Goal: Task Accomplishment & Management: Manage account settings

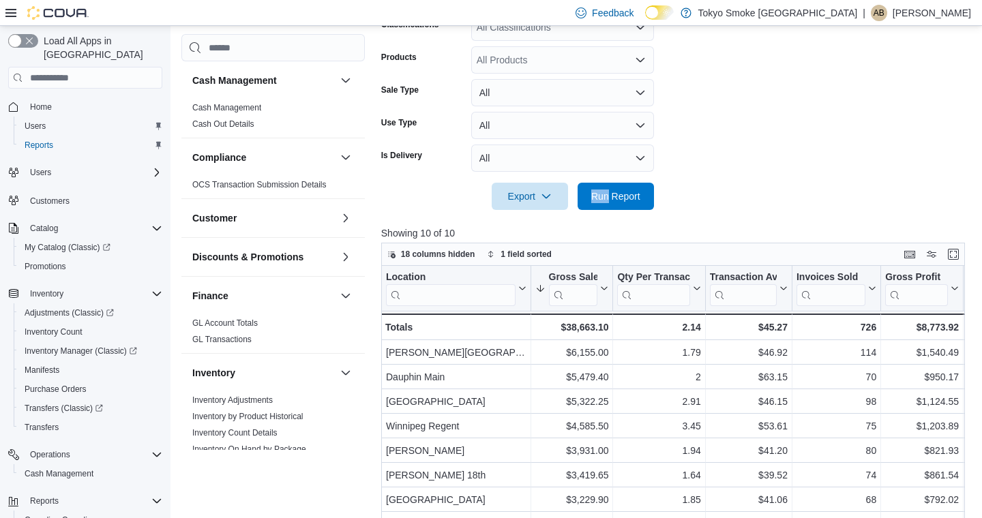
scroll to position [98, 0]
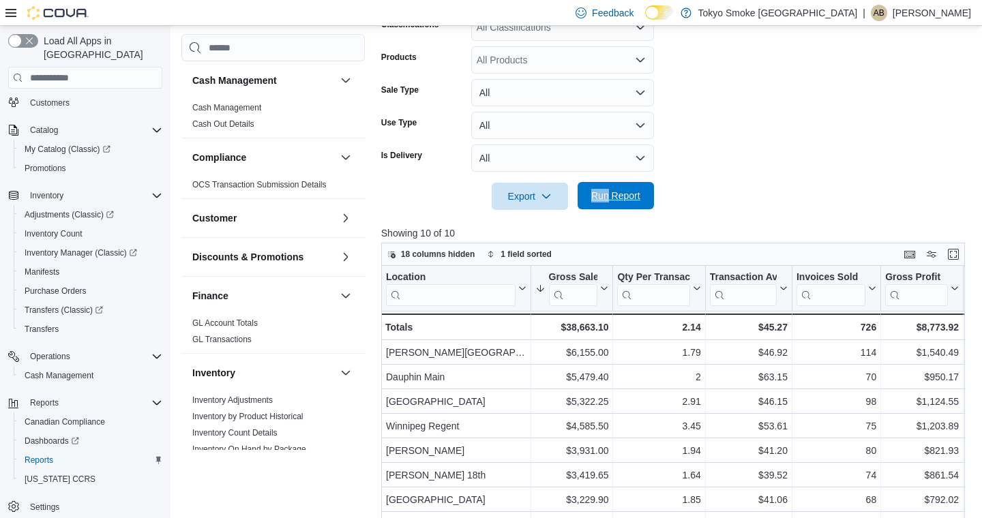
click at [620, 201] on span "Run Report" at bounding box center [616, 195] width 60 height 27
click at [614, 203] on span "Run Report" at bounding box center [615, 196] width 49 height 14
click at [75, 370] on span "Cash Management" at bounding box center [59, 375] width 69 height 11
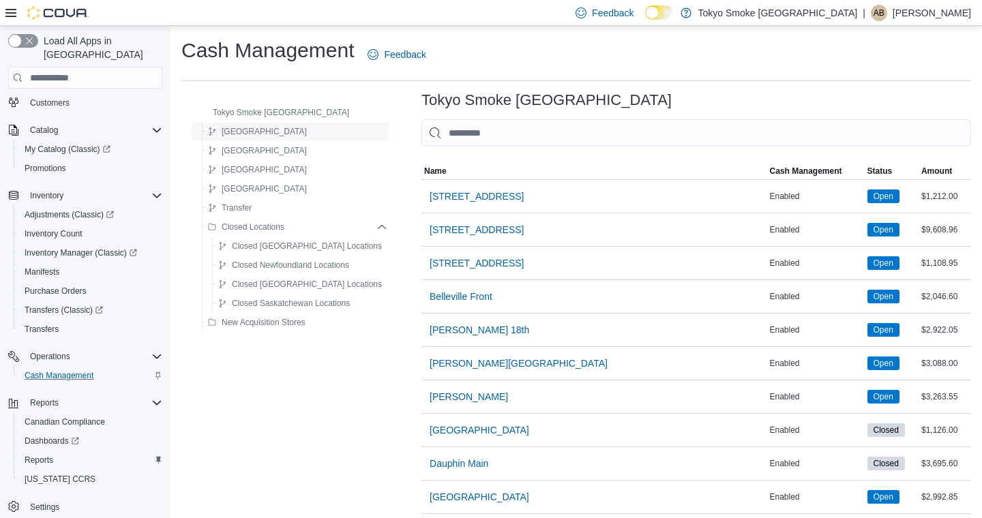
click at [240, 127] on span "[GEOGRAPHIC_DATA]" at bounding box center [264, 131] width 85 height 11
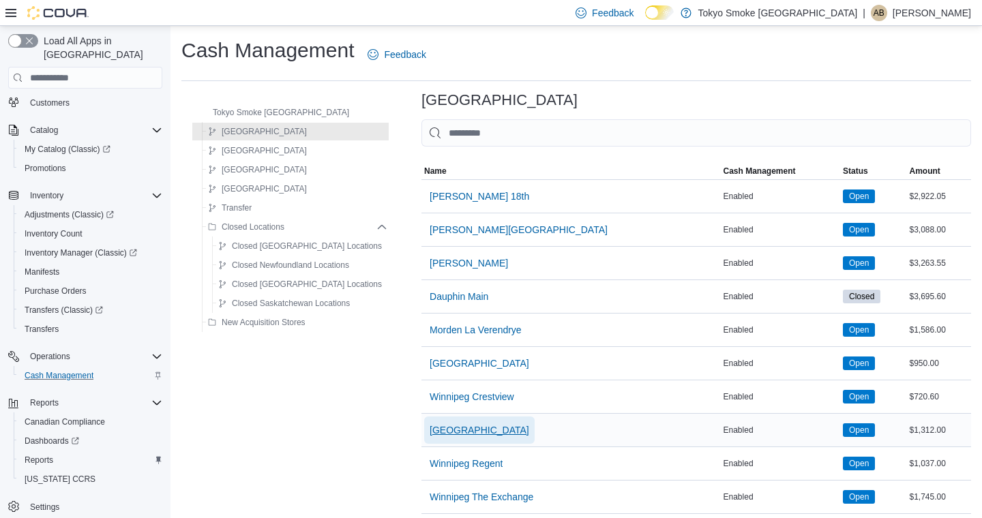
click at [430, 424] on span "[GEOGRAPHIC_DATA]" at bounding box center [480, 431] width 100 height 14
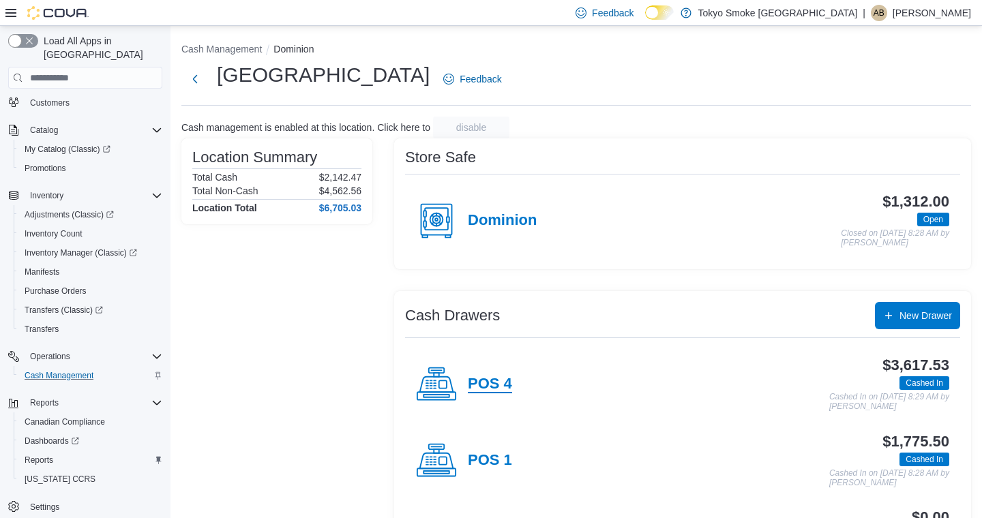
click at [478, 392] on h4 "POS 4" at bounding box center [490, 385] width 44 height 18
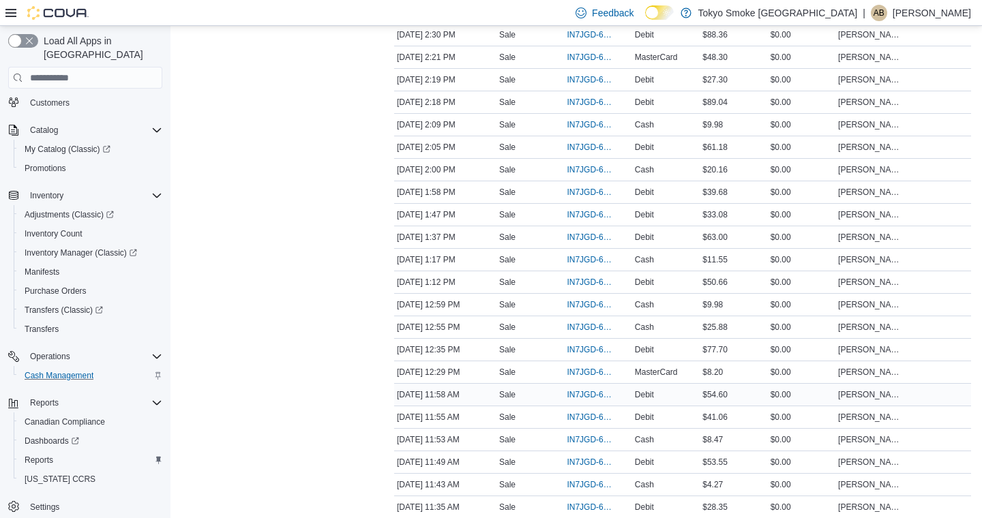
scroll to position [1271, 0]
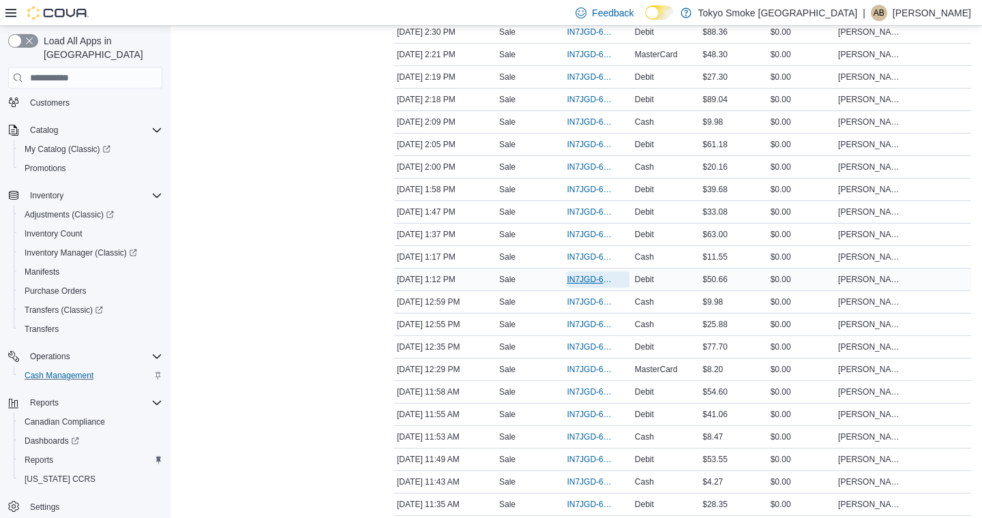
click at [586, 285] on span "IN7JGD-6602088" at bounding box center [591, 279] width 48 height 11
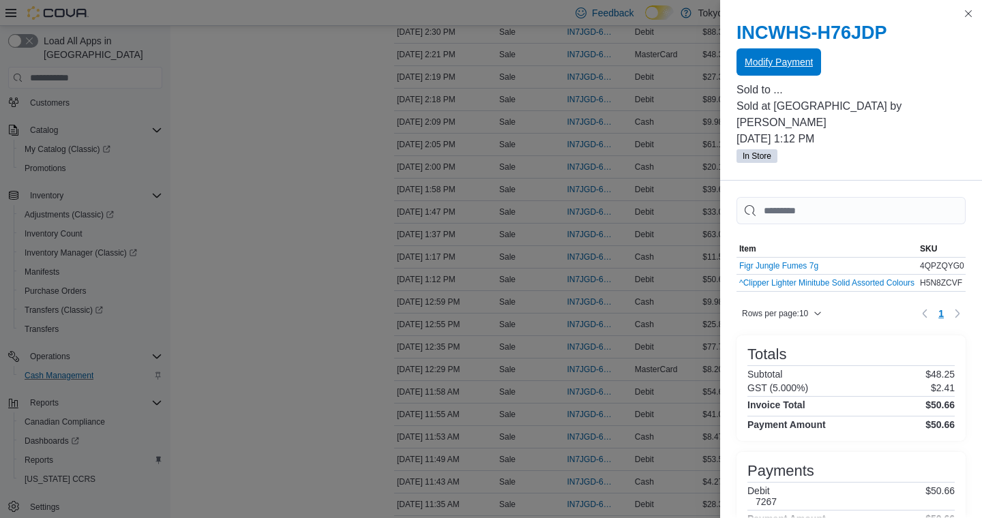
click at [802, 68] on span "Modify Payment" at bounding box center [779, 62] width 68 height 14
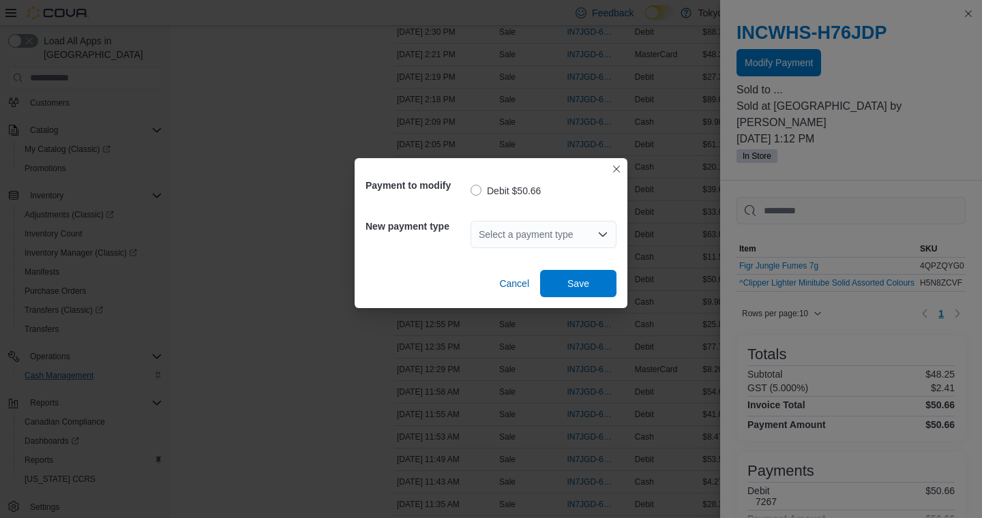
click at [588, 241] on div "Select a payment type" at bounding box center [544, 234] width 146 height 27
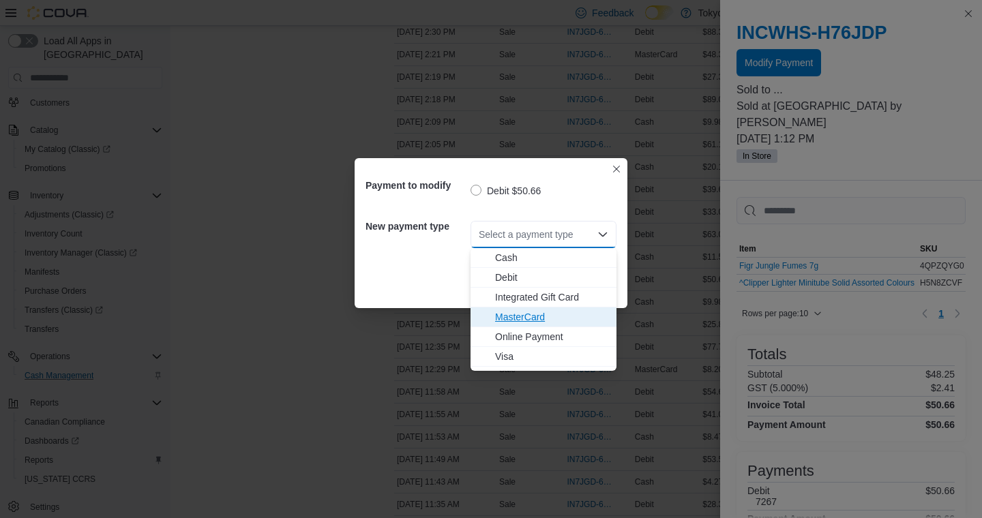
click at [566, 323] on span "MasterCard" at bounding box center [551, 317] width 113 height 14
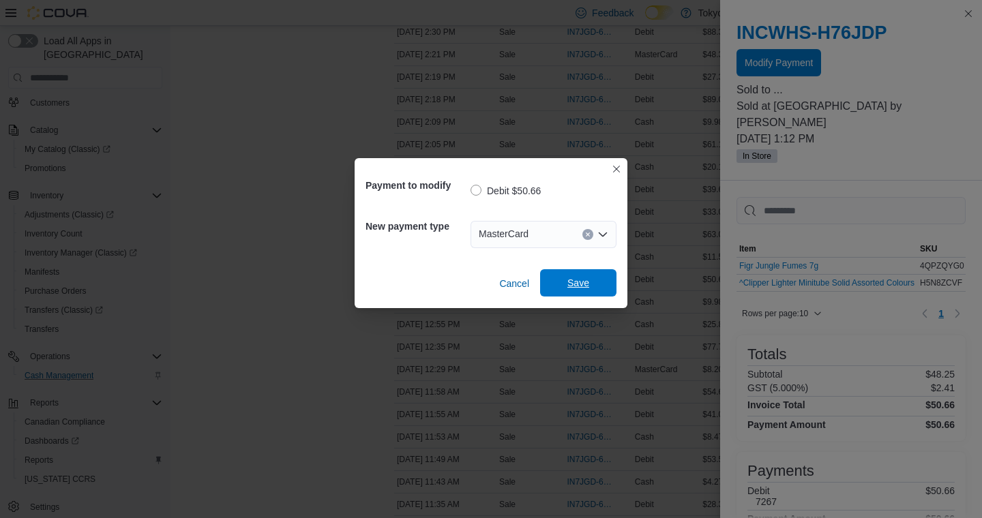
click at [574, 280] on span "Save" at bounding box center [578, 283] width 22 height 14
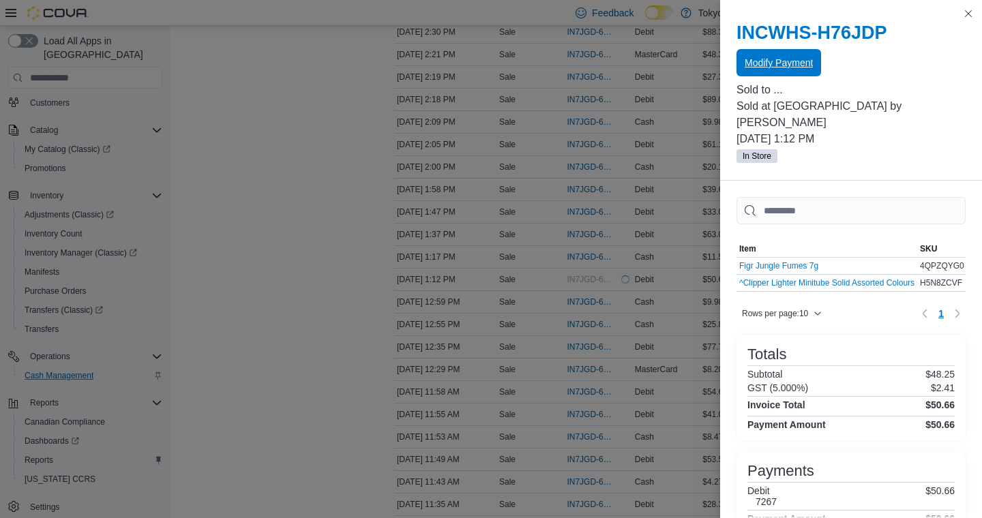
scroll to position [0, 0]
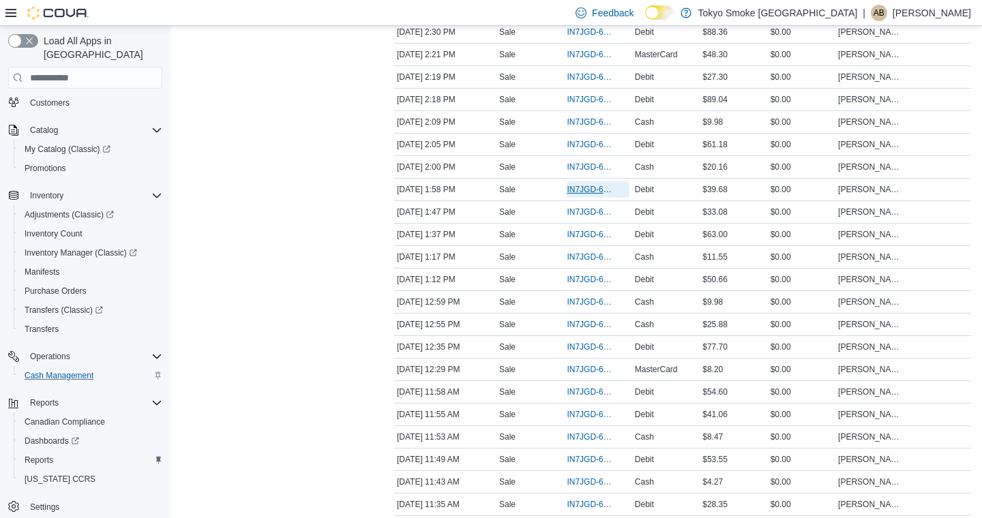
click at [598, 195] on span "IN7JGD-6602371" at bounding box center [591, 189] width 48 height 11
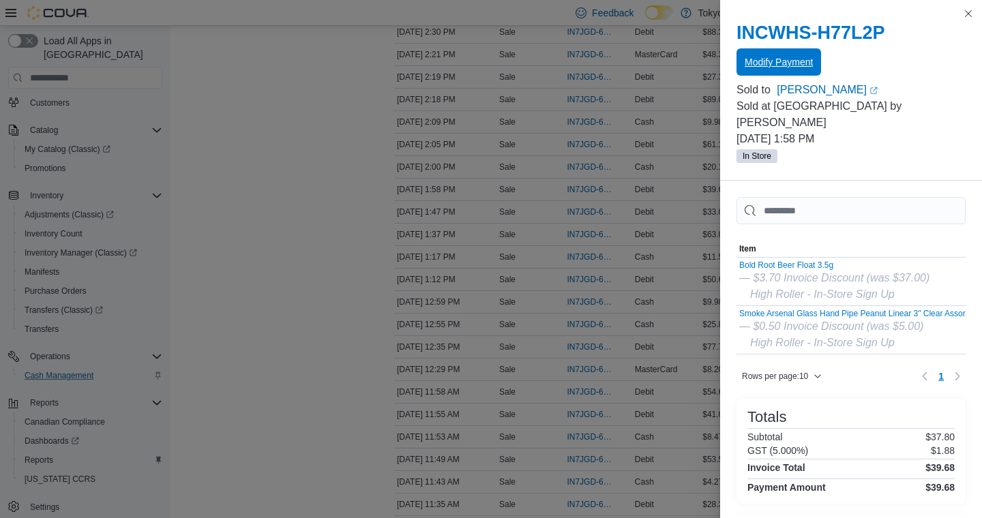
click at [755, 59] on span "Modify Payment" at bounding box center [779, 62] width 68 height 14
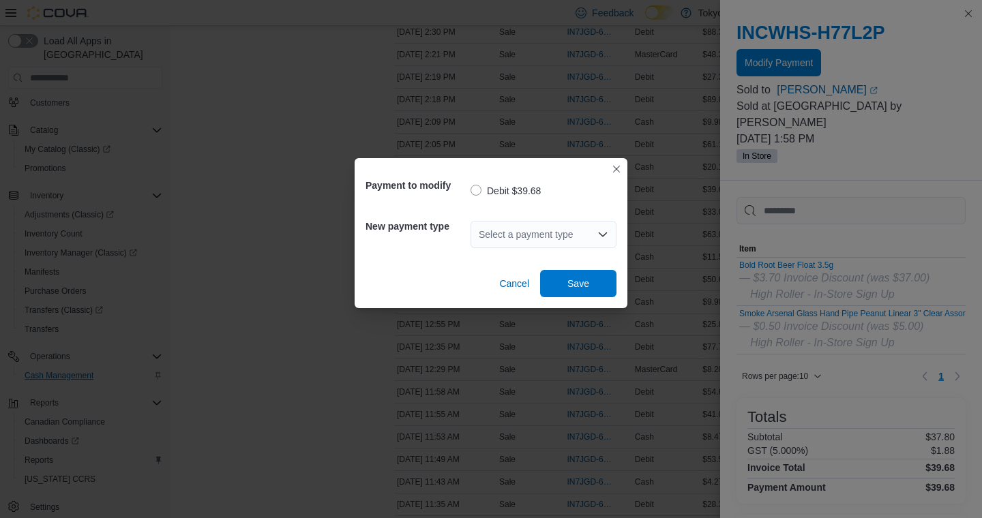
click at [606, 243] on div "Select a payment type" at bounding box center [544, 234] width 146 height 27
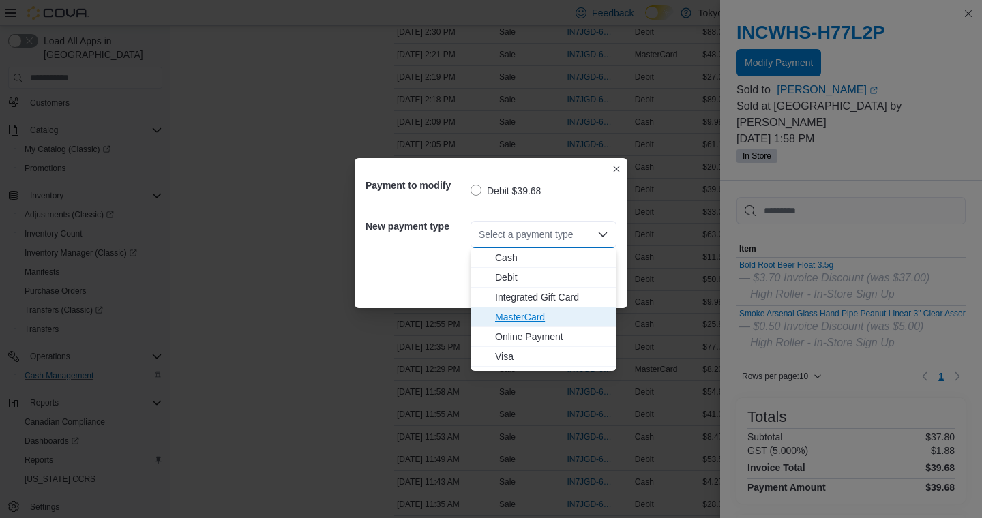
click at [582, 317] on span "MasterCard" at bounding box center [551, 317] width 113 height 14
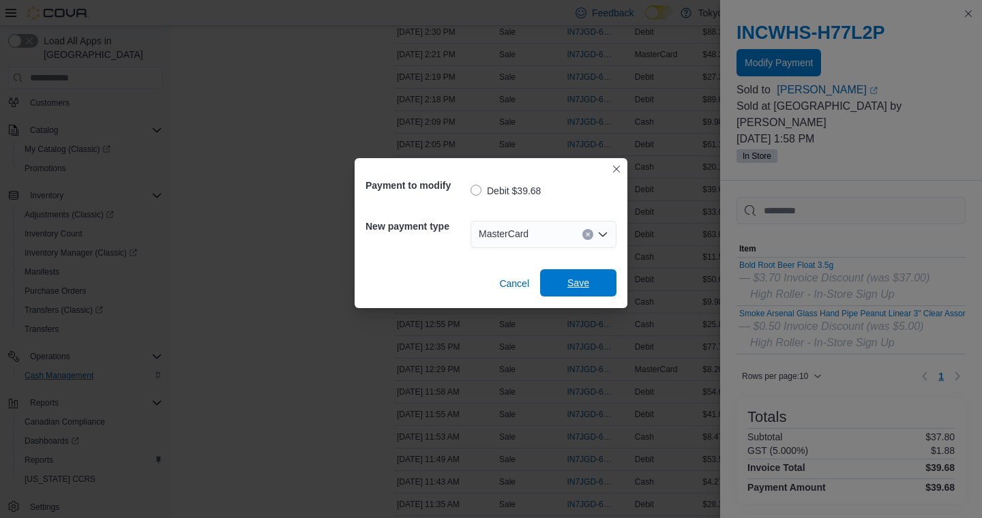
click at [580, 289] on span "Save" at bounding box center [578, 283] width 22 height 14
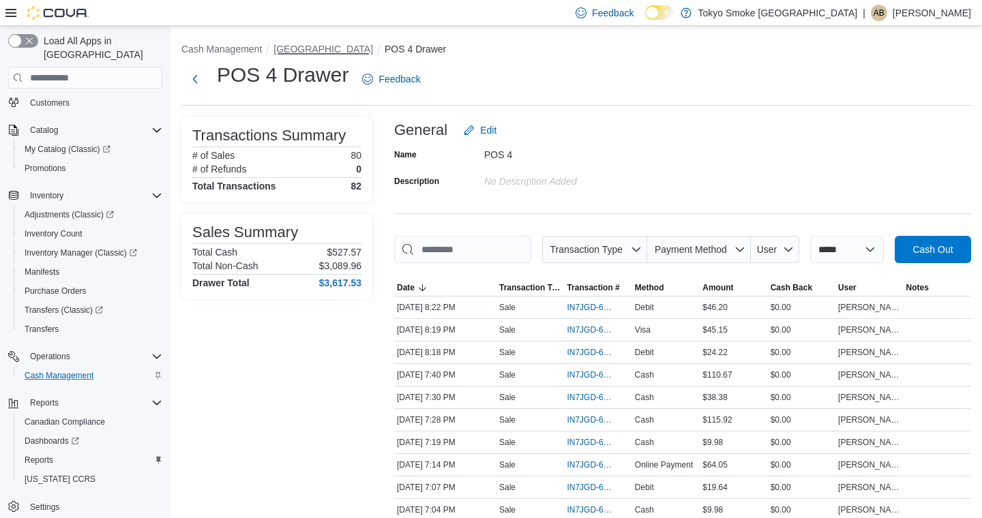
click at [373, 48] on button "[GEOGRAPHIC_DATA]" at bounding box center [323, 49] width 100 height 11
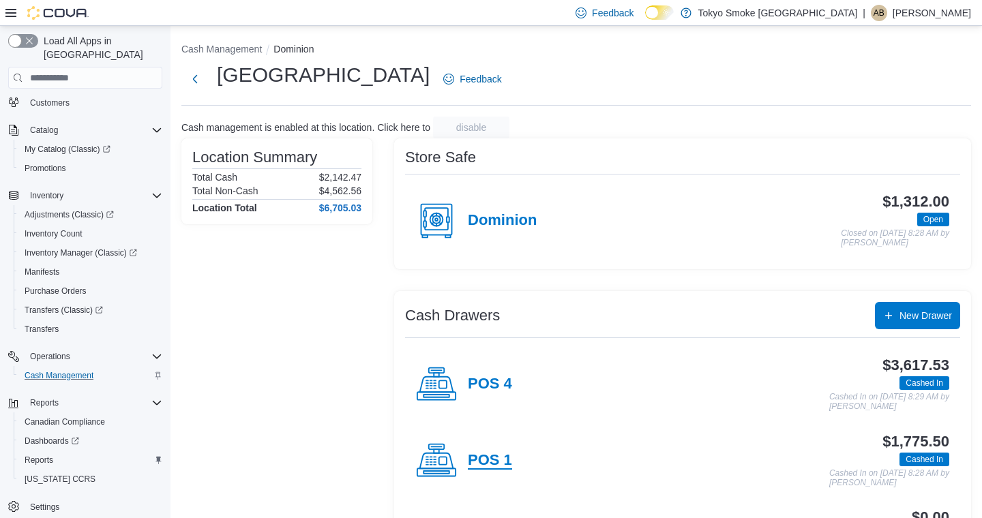
click at [486, 452] on h4 "POS 1" at bounding box center [490, 461] width 44 height 18
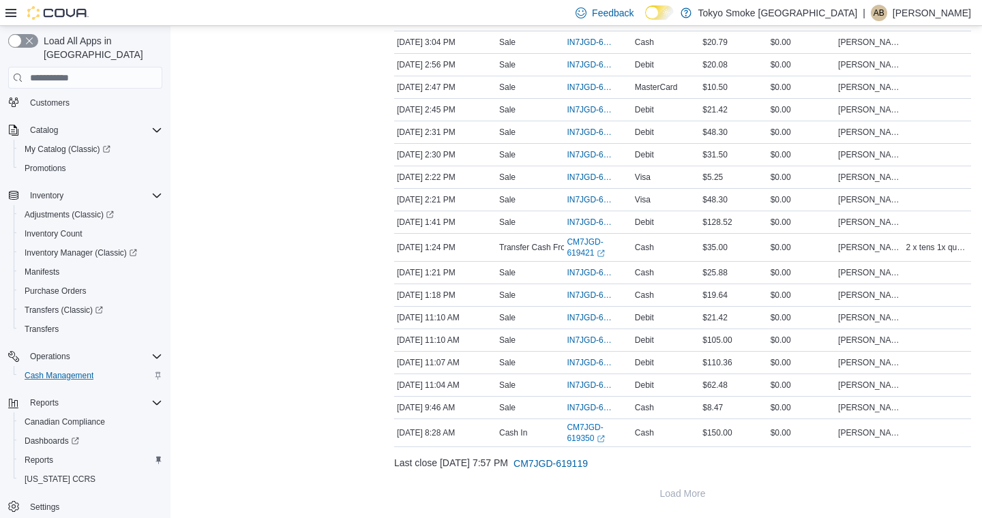
scroll to position [766, 0]
click at [576, 346] on span "IN7JGD-6601479" at bounding box center [591, 340] width 48 height 11
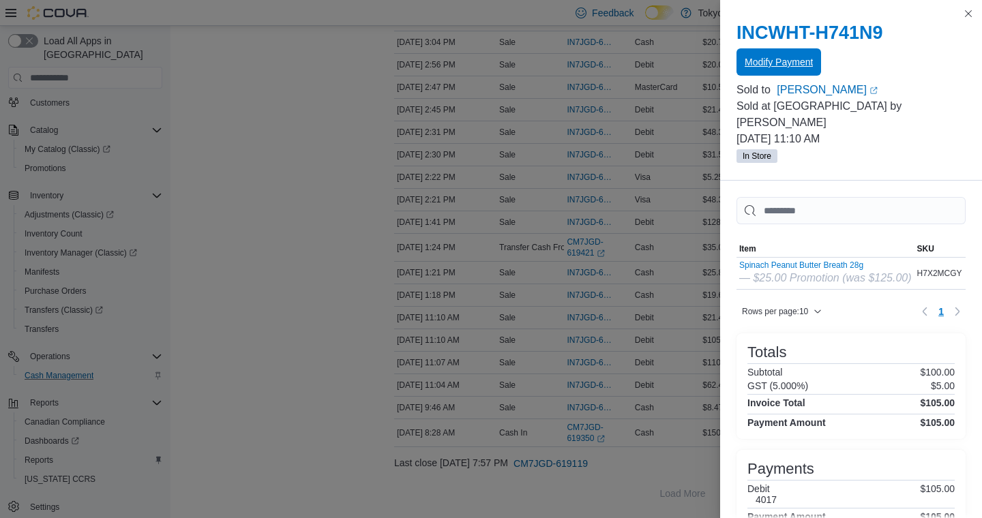
click at [820, 64] on button "Modify Payment" at bounding box center [779, 61] width 85 height 27
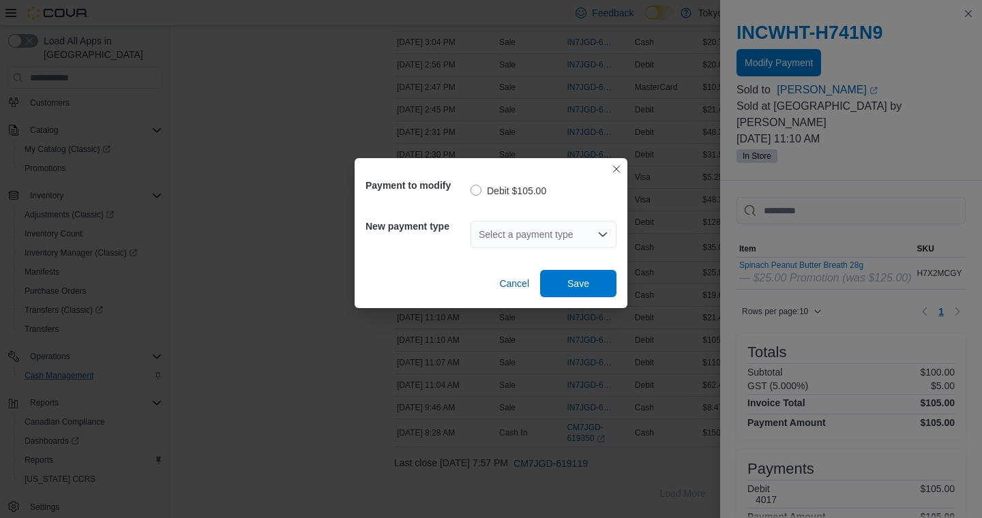
click at [608, 233] on icon "Open list of options" at bounding box center [602, 234] width 11 height 11
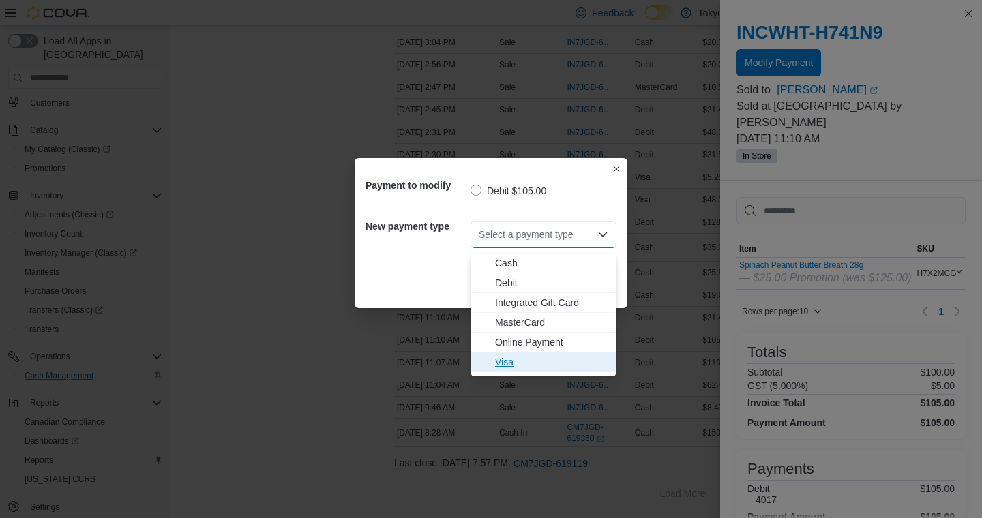
click at [563, 359] on span "Visa" at bounding box center [551, 362] width 113 height 14
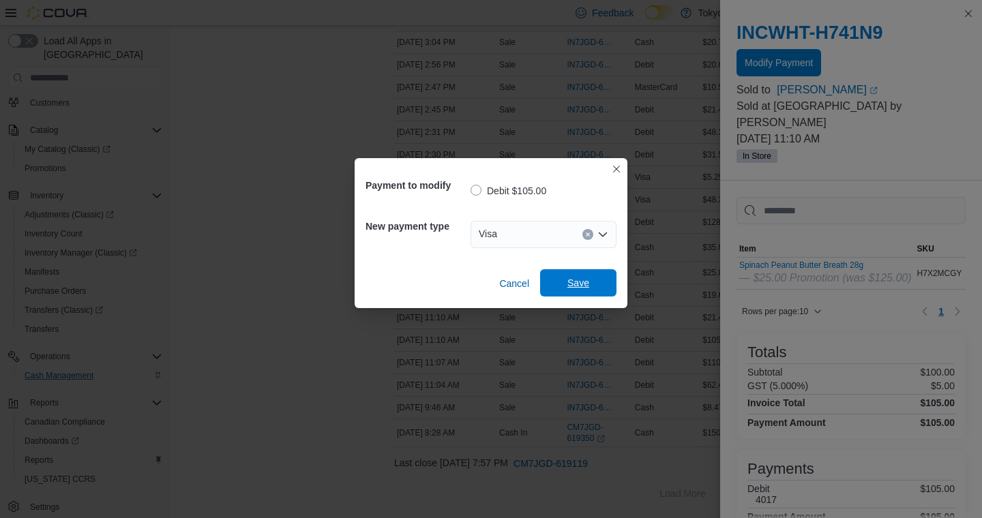
click at [573, 290] on span "Save" at bounding box center [578, 282] width 60 height 27
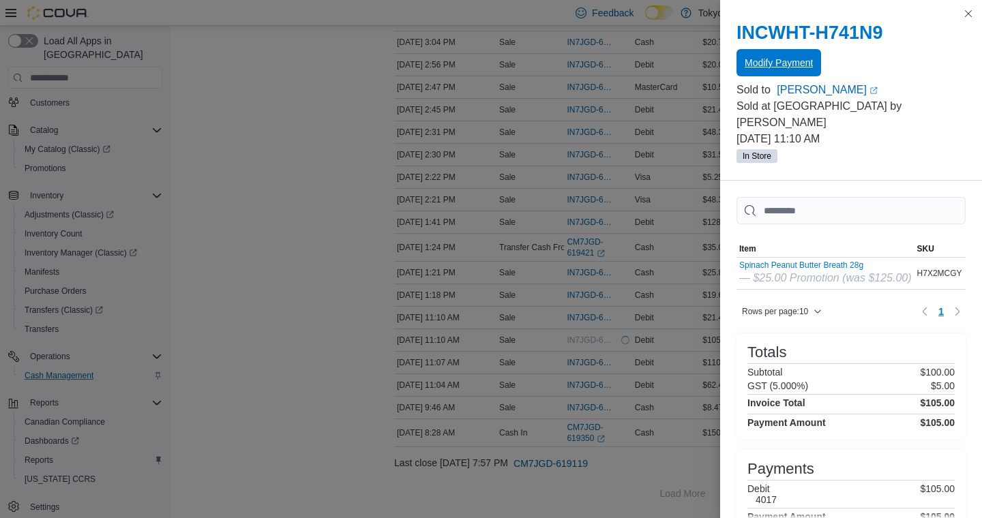
scroll to position [0, 0]
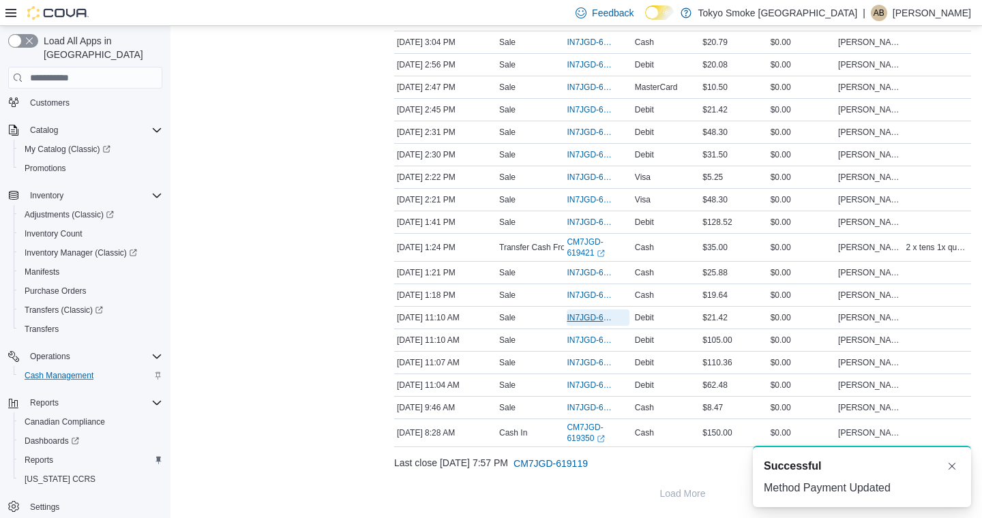
click at [576, 323] on span "IN7JGD-6601483" at bounding box center [591, 317] width 48 height 11
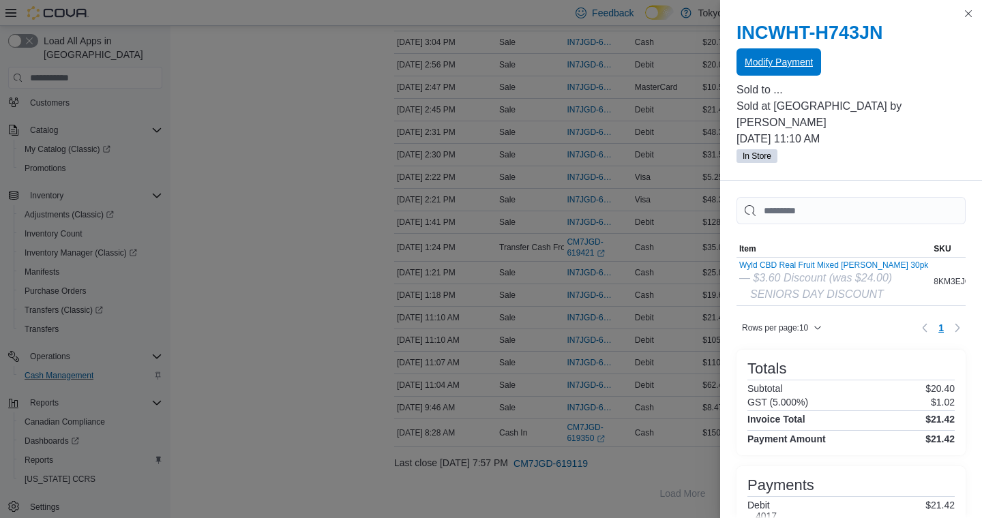
click at [765, 65] on span "Modify Payment" at bounding box center [779, 62] width 68 height 14
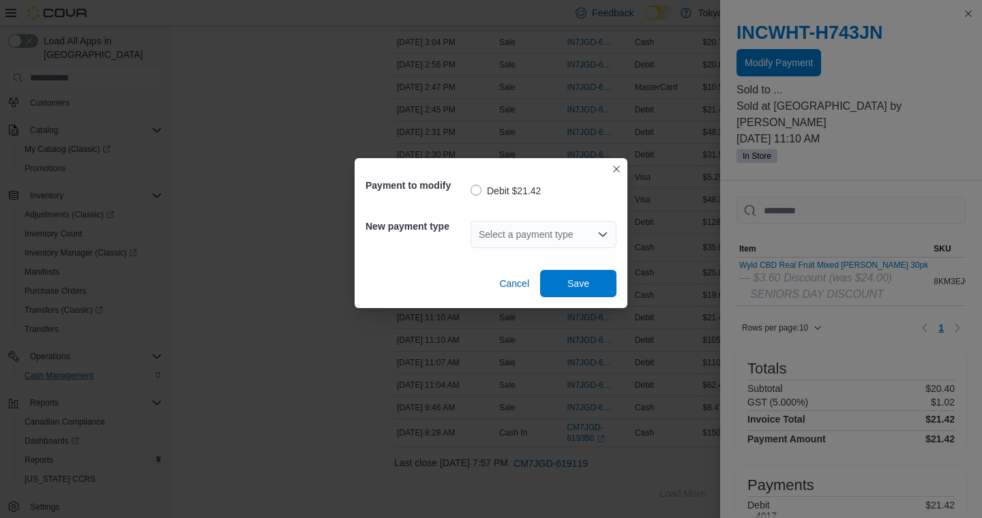
click at [599, 238] on icon "Open list of options" at bounding box center [602, 234] width 11 height 11
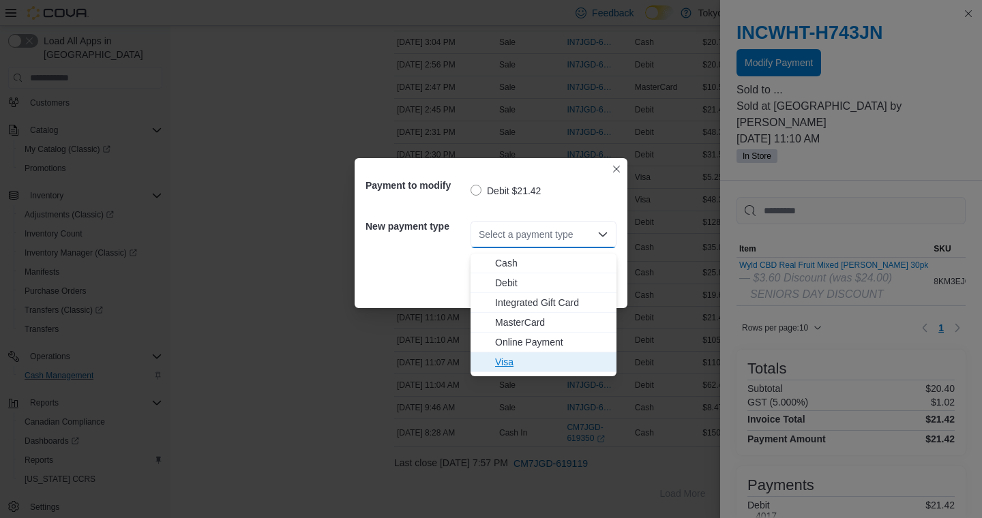
click at [569, 355] on span "Visa" at bounding box center [551, 362] width 113 height 14
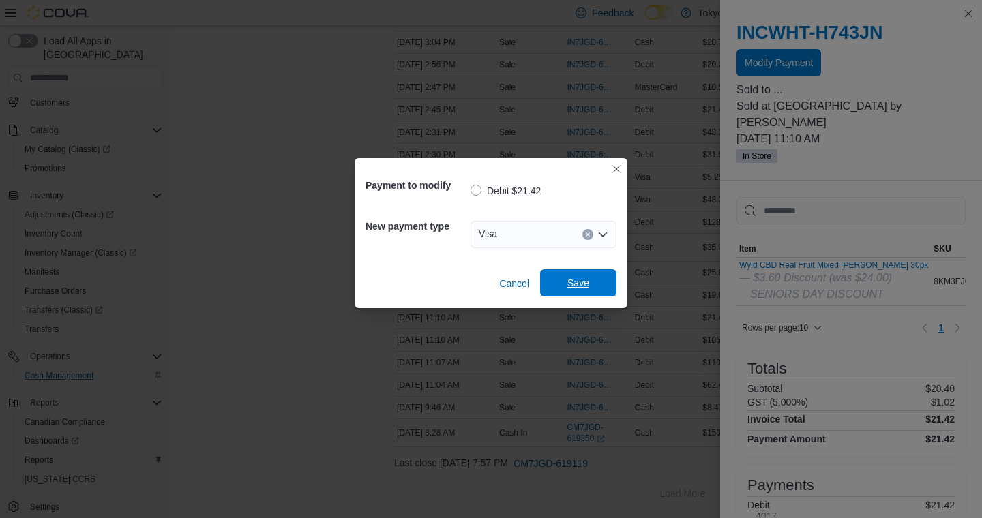
click at [555, 288] on span "Save" at bounding box center [578, 282] width 60 height 27
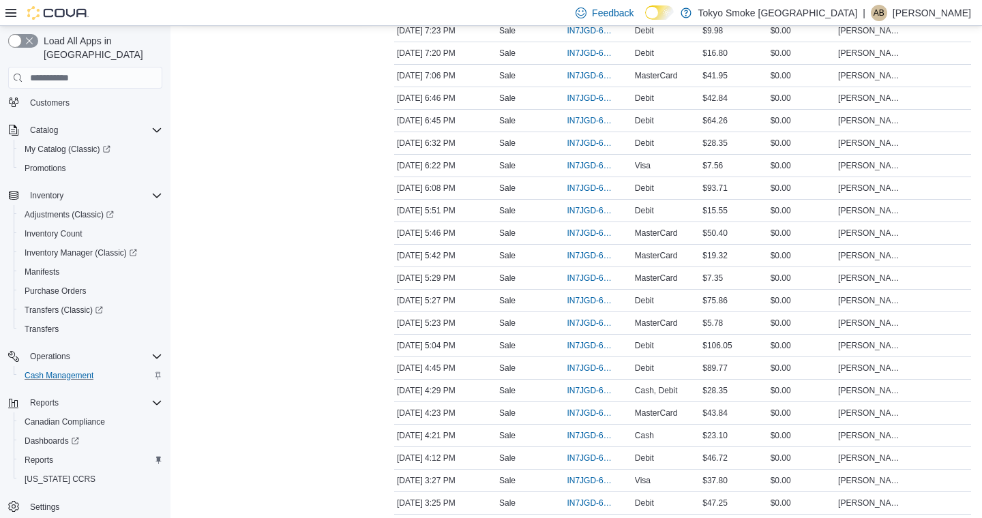
scroll to position [271, 0]
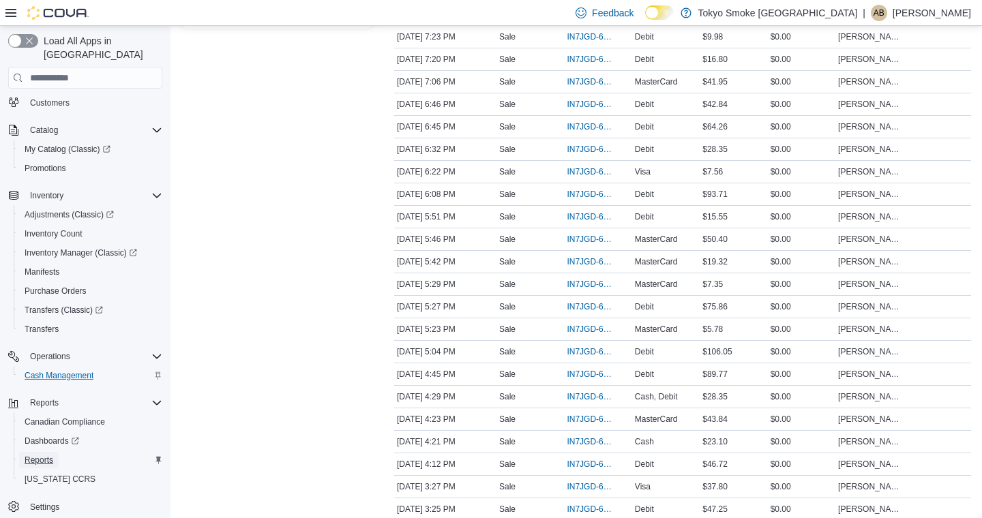
click at [42, 455] on span "Reports" at bounding box center [39, 460] width 29 height 11
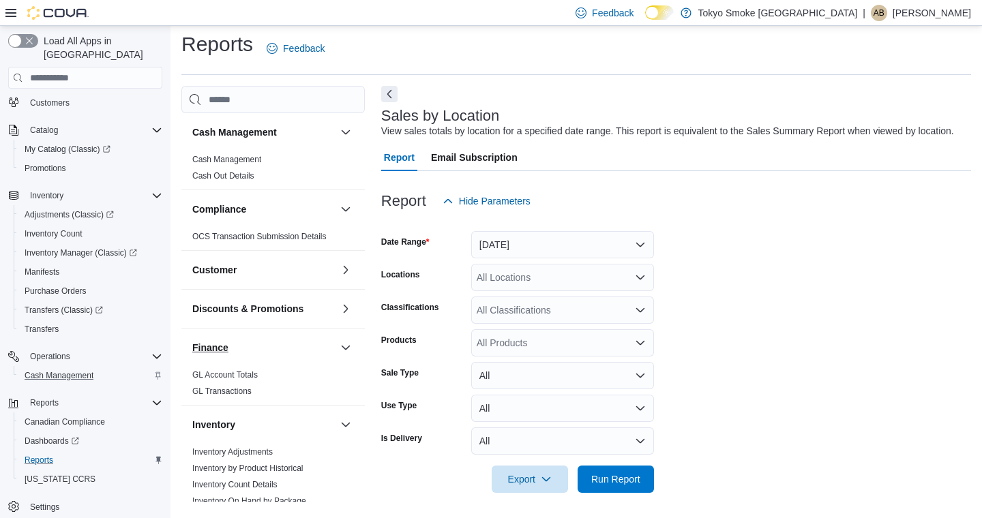
scroll to position [23, 0]
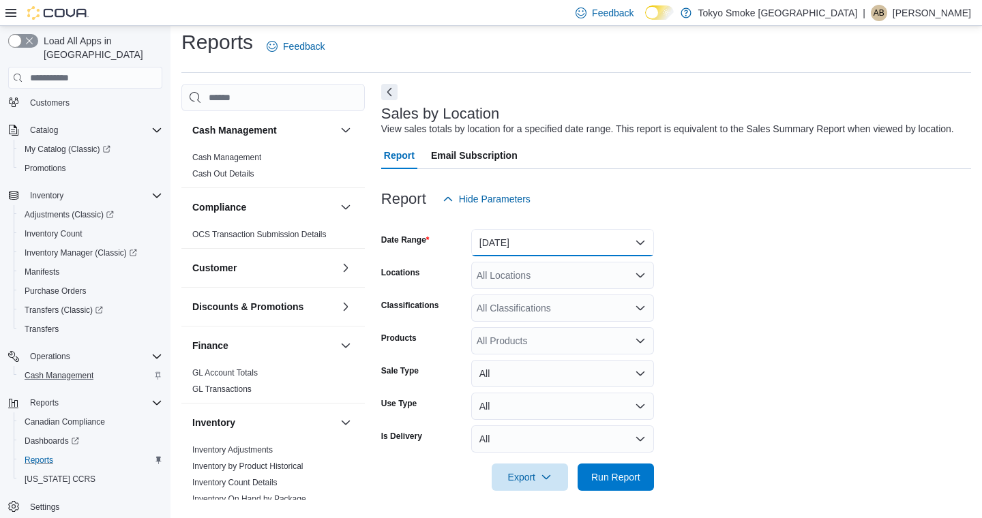
click at [506, 246] on button "[DATE]" at bounding box center [562, 242] width 183 height 27
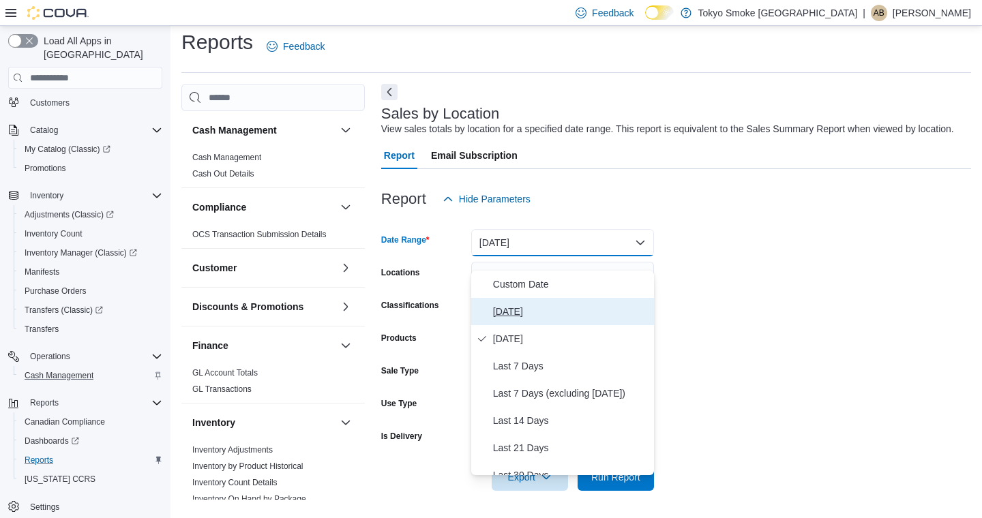
click at [508, 303] on span "[DATE]" at bounding box center [570, 311] width 155 height 16
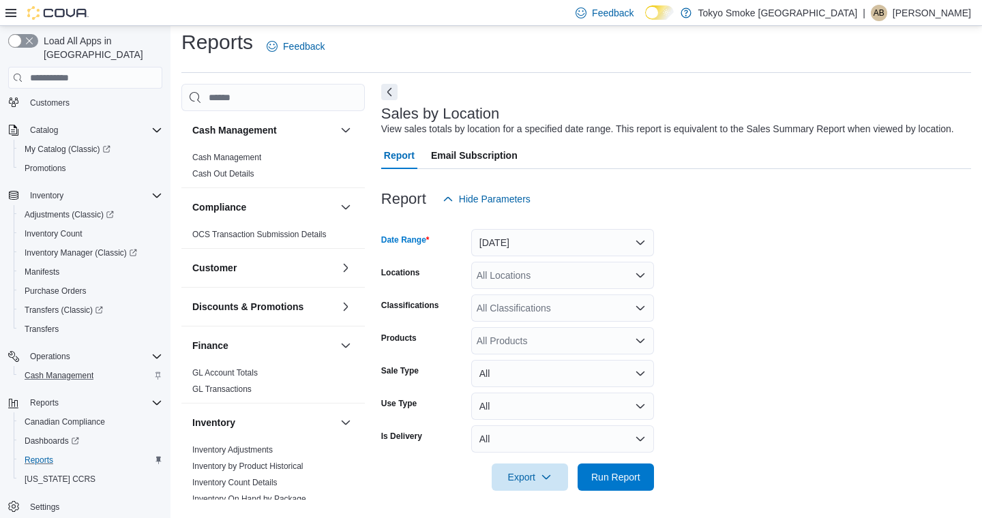
click at [514, 278] on div "All Locations" at bounding box center [562, 275] width 183 height 27
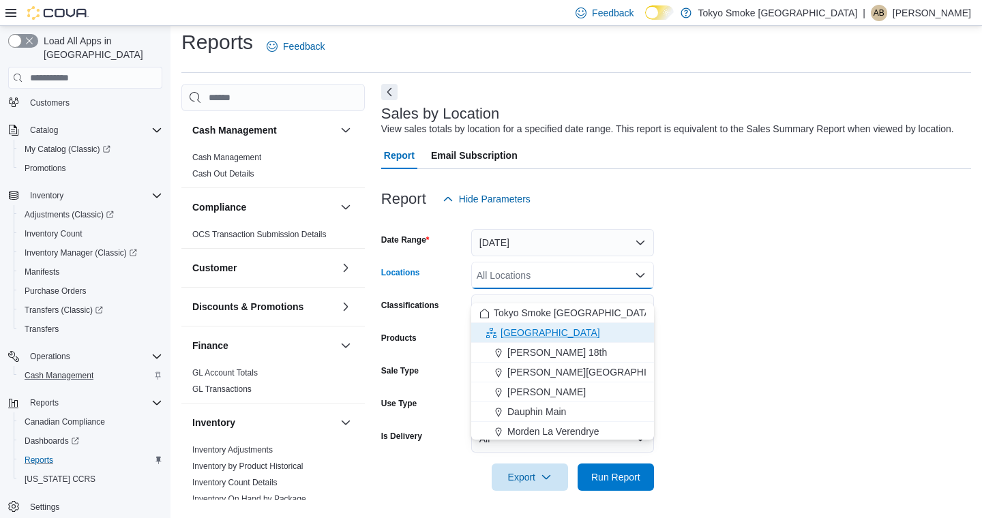
click at [507, 326] on span "[GEOGRAPHIC_DATA]" at bounding box center [551, 333] width 100 height 14
click at [728, 351] on form "Date Range [DATE] Locations [GEOGRAPHIC_DATA] Combo box. Selected. [GEOGRAPHIC_…" at bounding box center [676, 352] width 590 height 278
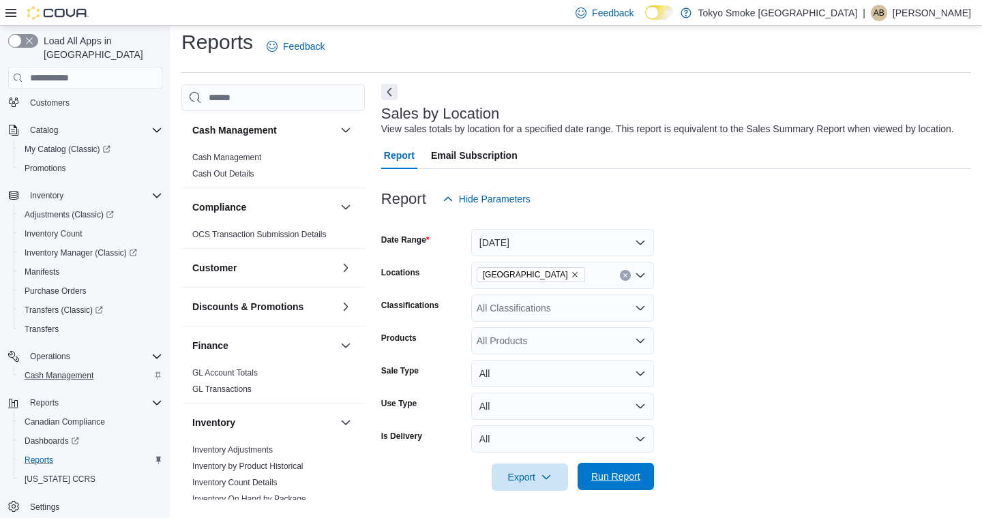
click at [631, 477] on span "Run Report" at bounding box center [615, 477] width 49 height 14
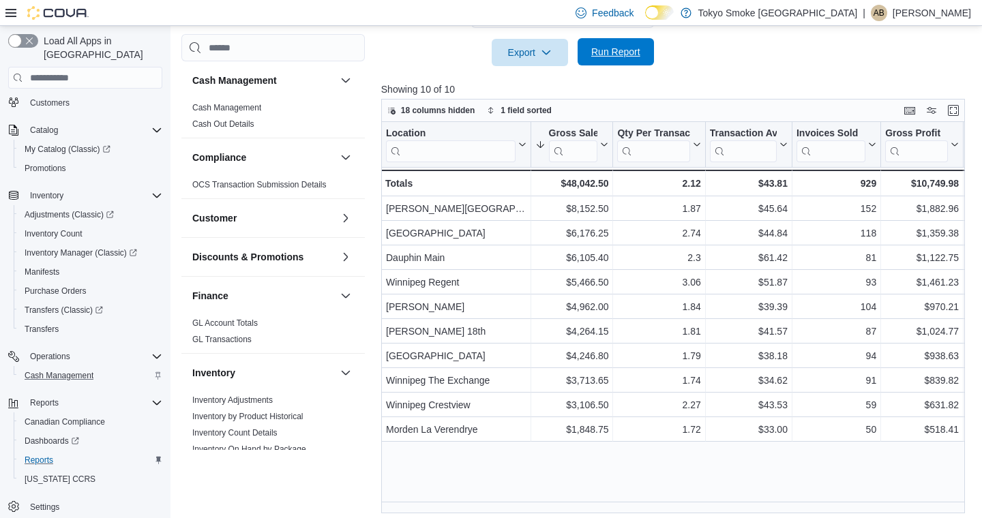
scroll to position [454, 0]
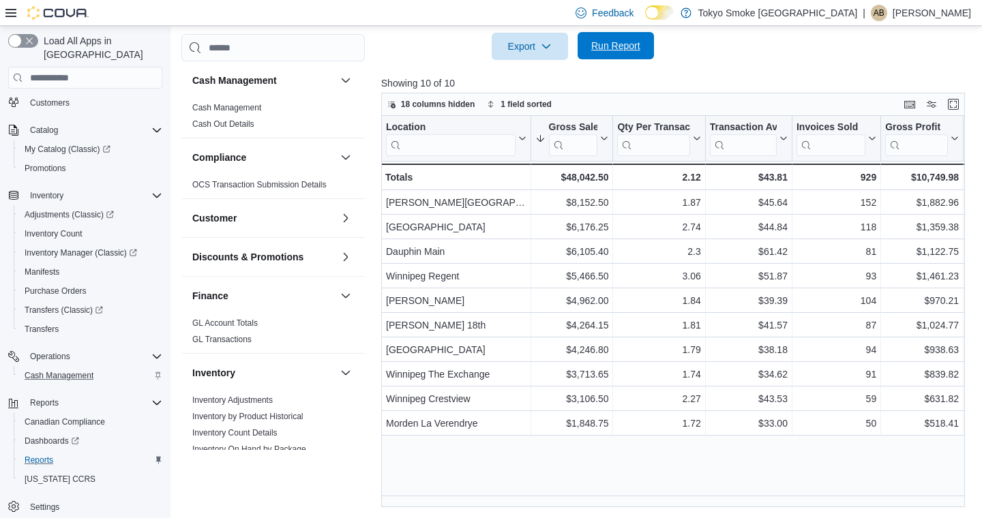
click at [608, 43] on span "Run Report" at bounding box center [615, 46] width 49 height 14
click at [633, 40] on span "Run Report" at bounding box center [615, 46] width 49 height 14
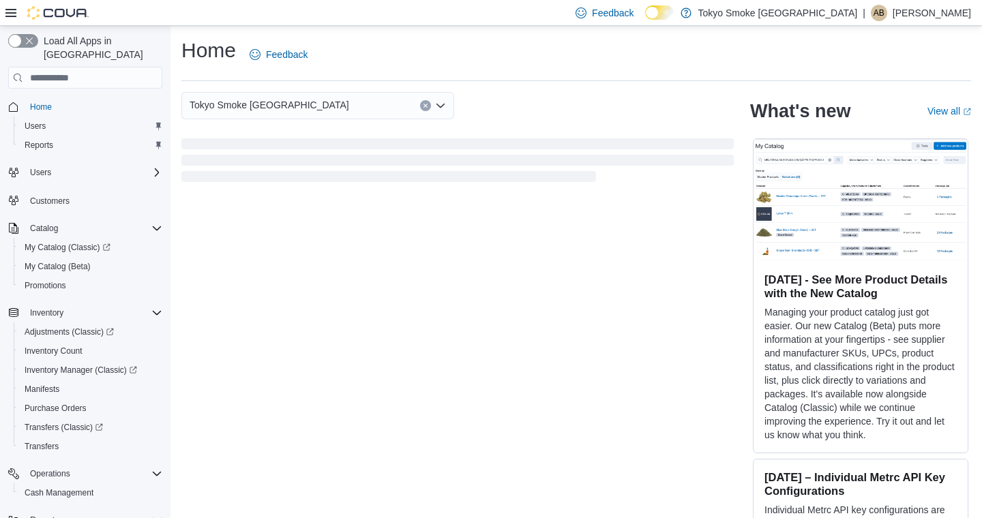
click at [917, 10] on p "Alexa Bereznycky" at bounding box center [932, 13] width 78 height 16
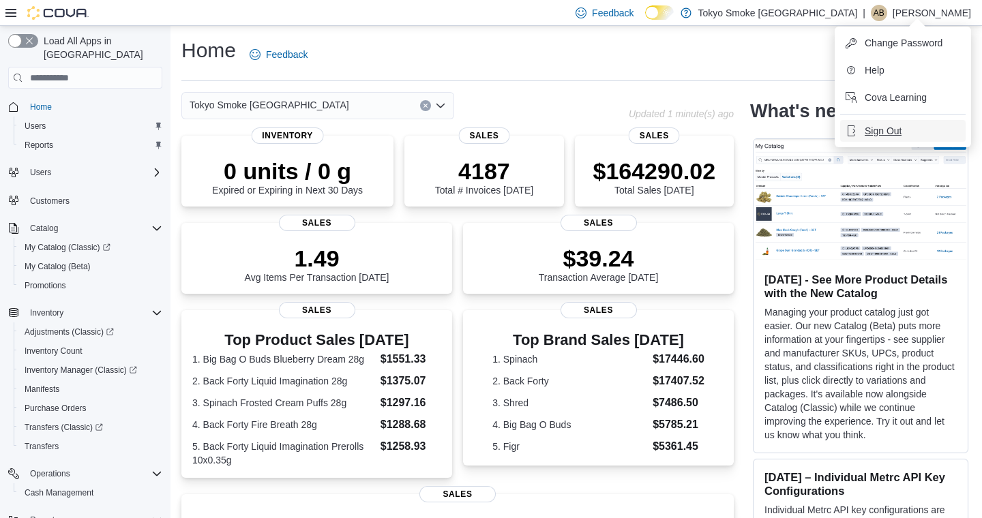
click at [888, 133] on span "Sign Out" at bounding box center [883, 131] width 37 height 14
